Goal: Information Seeking & Learning: Learn about a topic

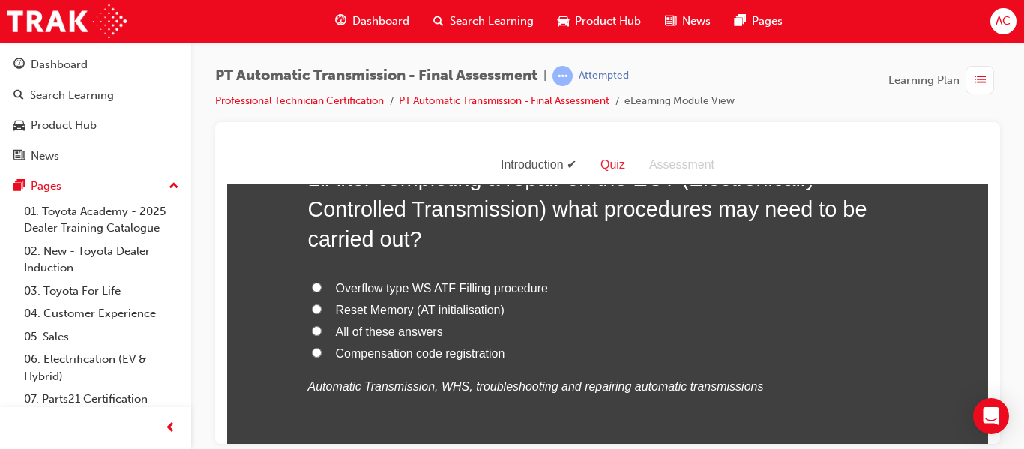
scroll to position [123, 0]
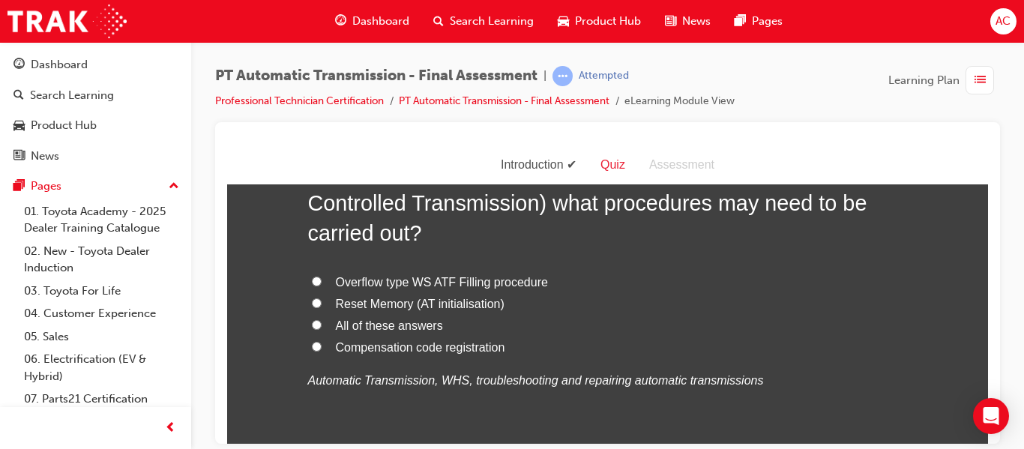
click at [317, 326] on input "All of these answers" at bounding box center [317, 324] width 10 height 10
radio input "true"
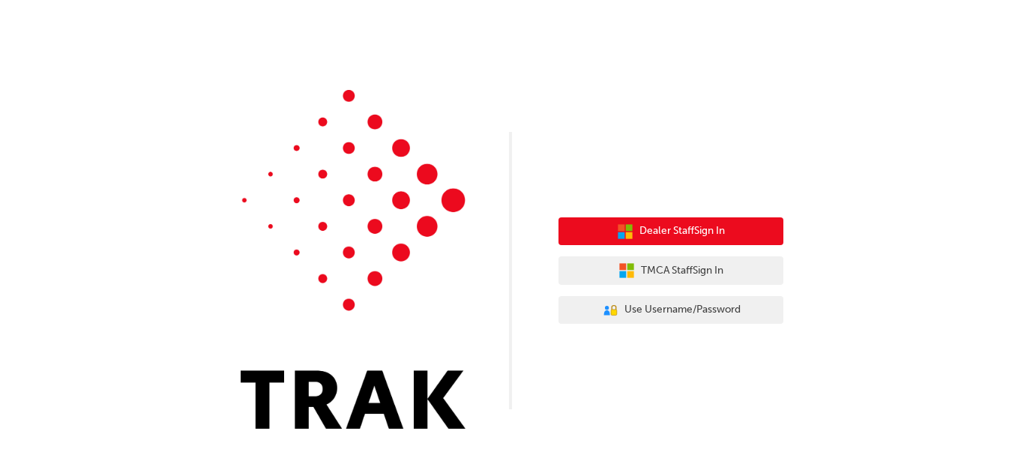
click at [633, 232] on button "Dealer Staff Sign In" at bounding box center [670, 231] width 225 height 28
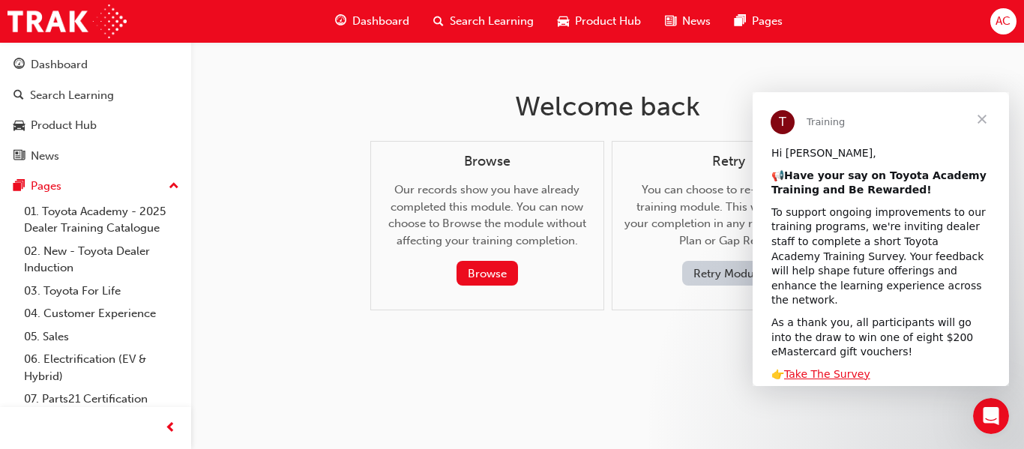
click at [982, 122] on span "Close" at bounding box center [982, 119] width 54 height 54
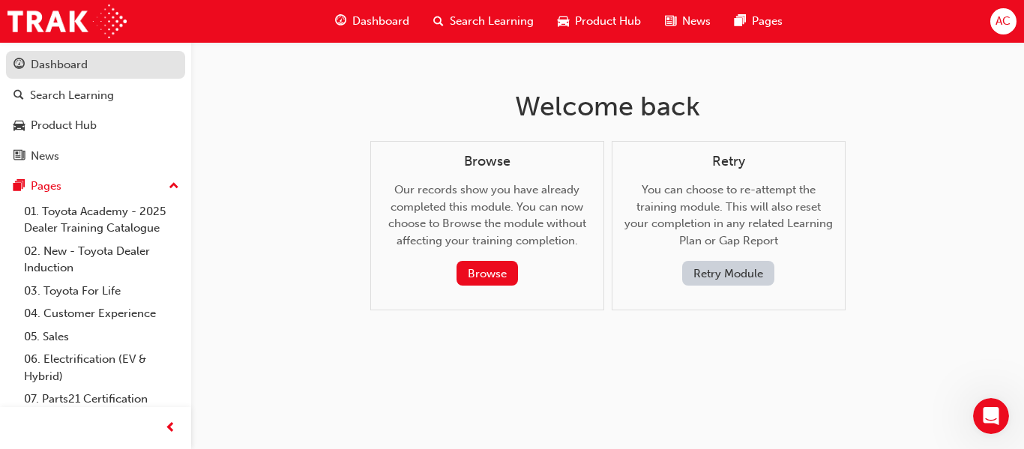
click at [46, 63] on div "Dashboard" at bounding box center [59, 64] width 57 height 17
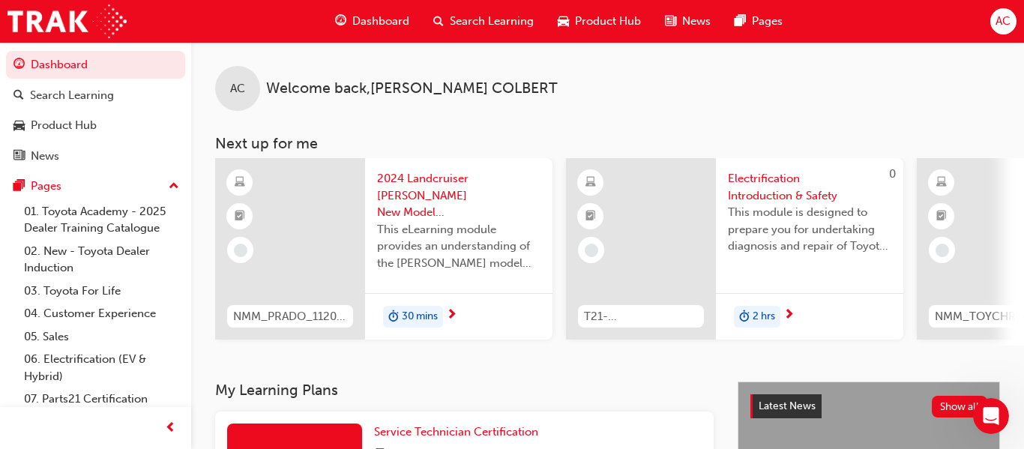
click at [6, 51] on link "Dashboard" at bounding box center [95, 65] width 179 height 28
